Goal: Information Seeking & Learning: Learn about a topic

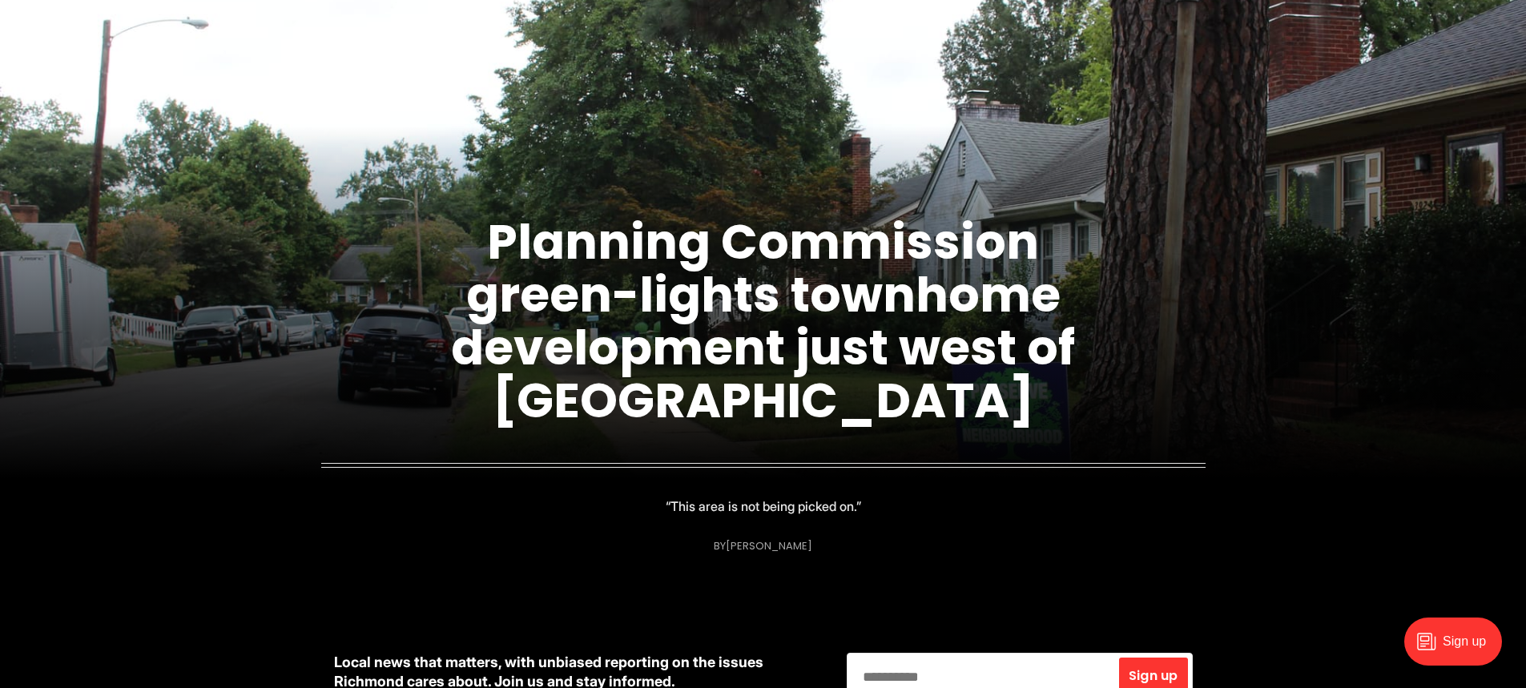
scroll to position [160, 0]
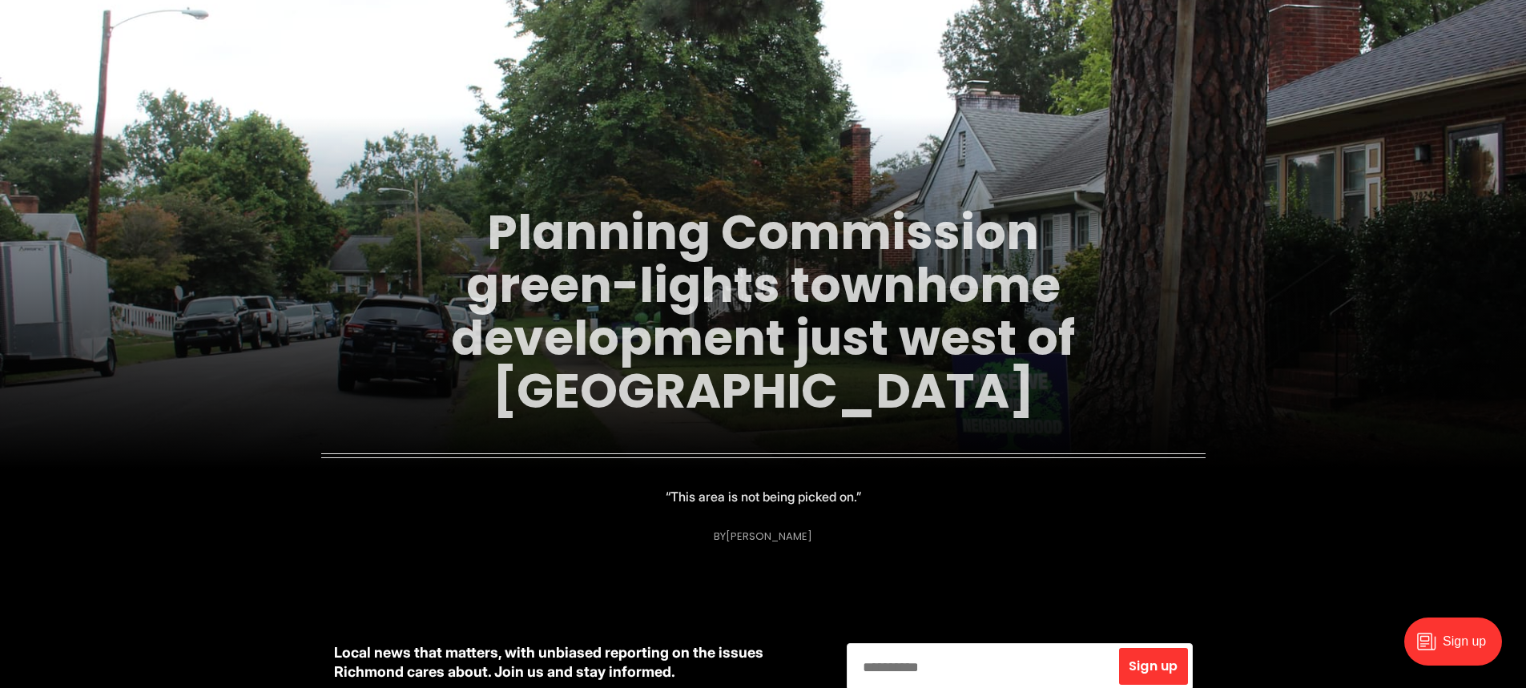
click at [745, 276] on link "Planning Commission green-lights townhome development just west of [GEOGRAPHIC_…" at bounding box center [763, 312] width 624 height 226
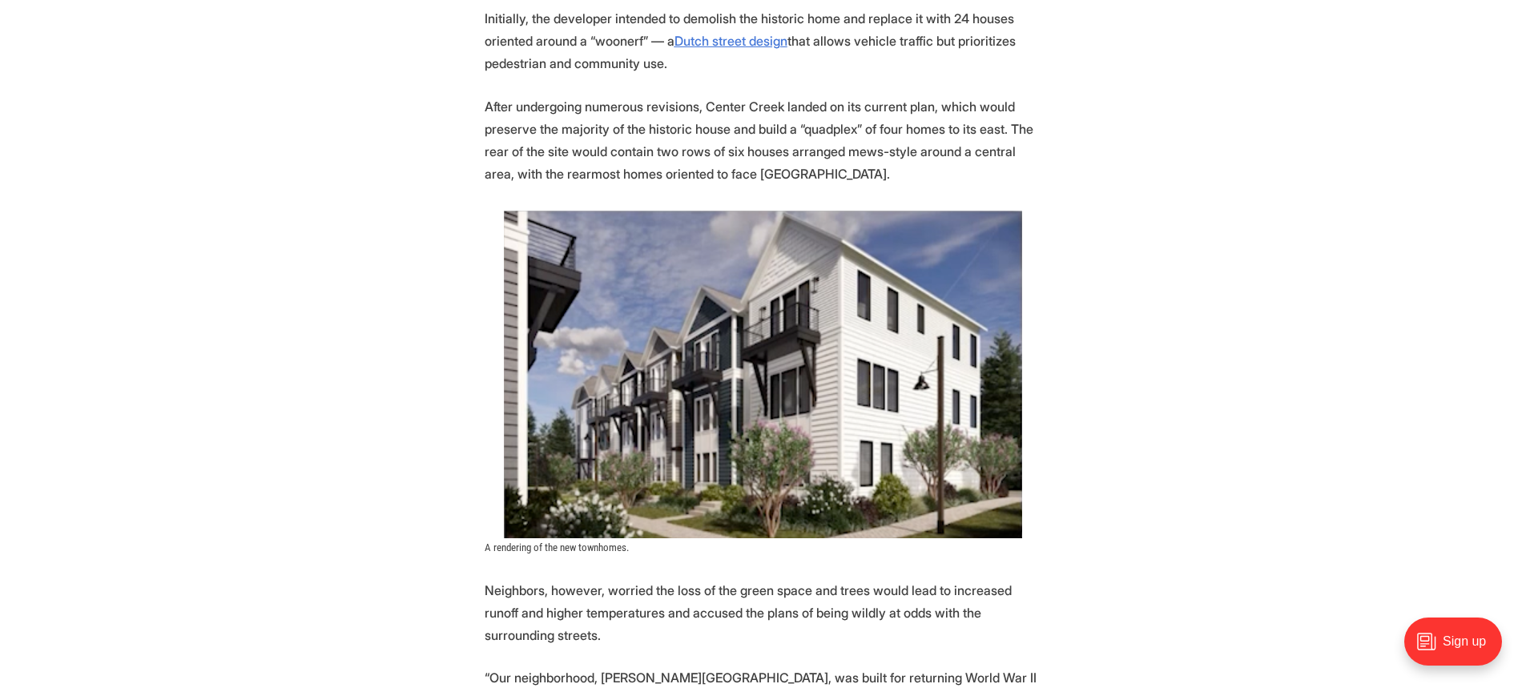
scroll to position [3125, 0]
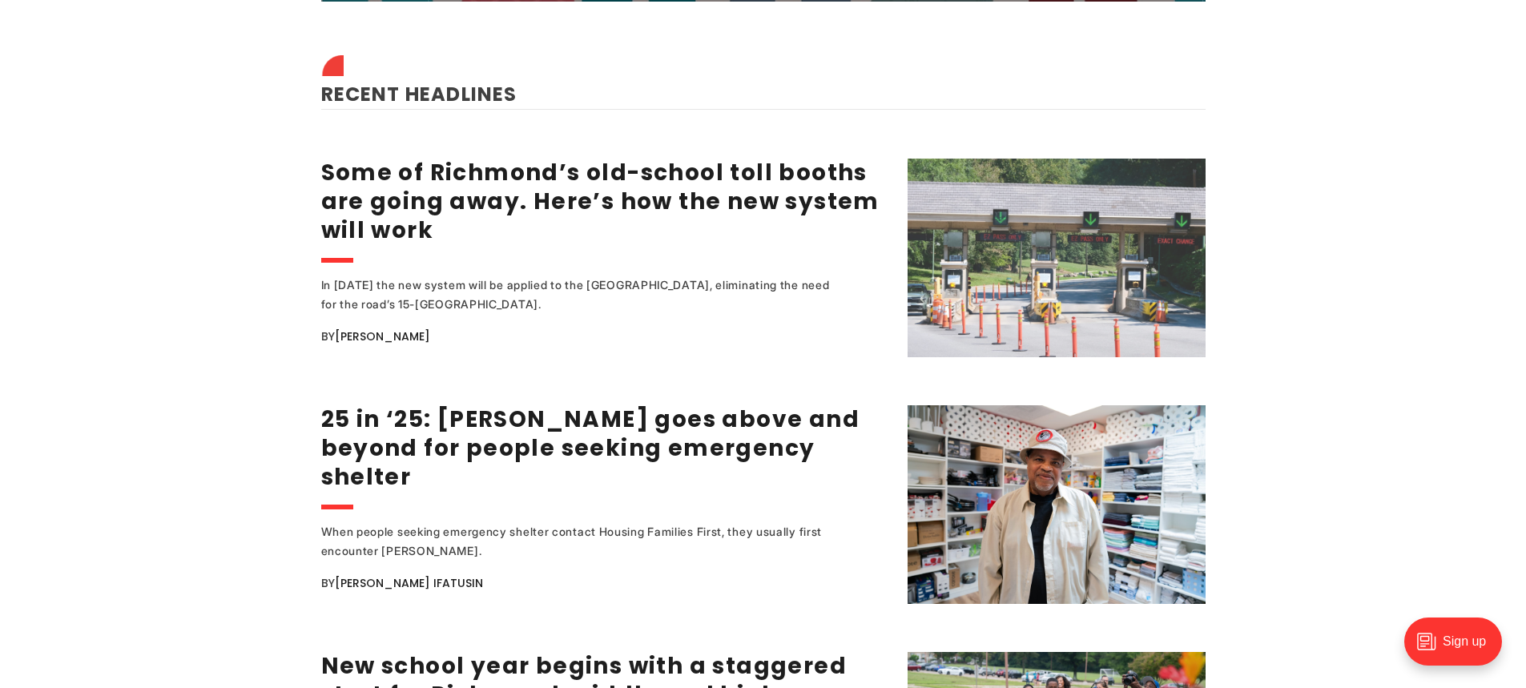
scroll to position [2003, 0]
